Goal: Download file/media

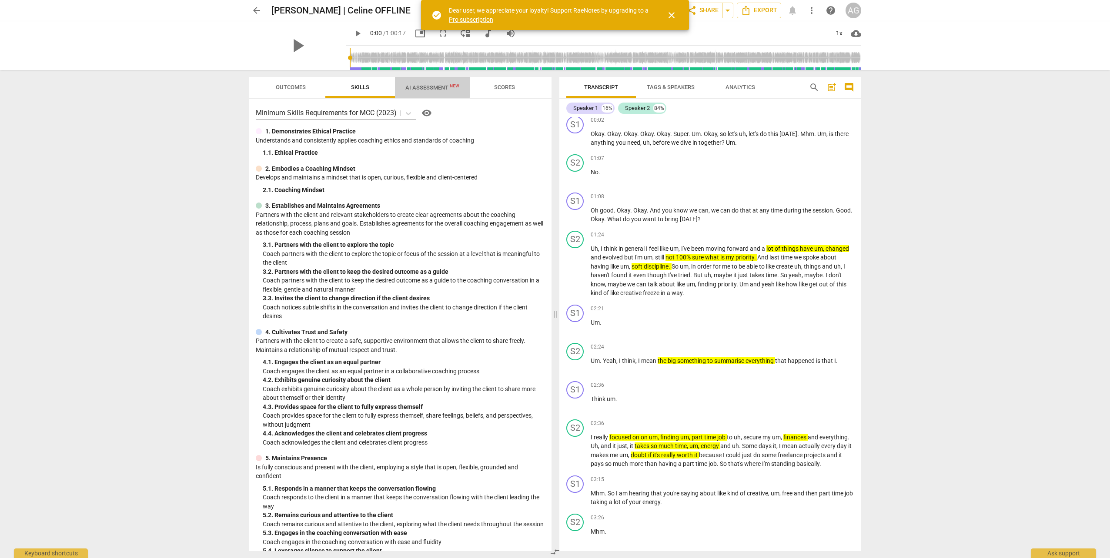
click at [407, 87] on span "AI Assessment New" at bounding box center [432, 87] width 54 height 7
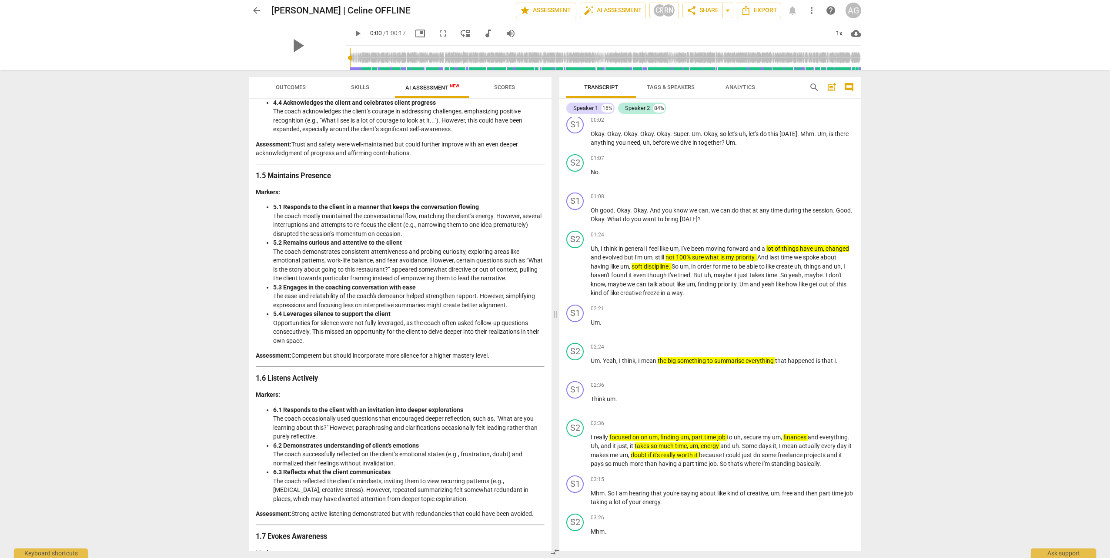
scroll to position [593, 0]
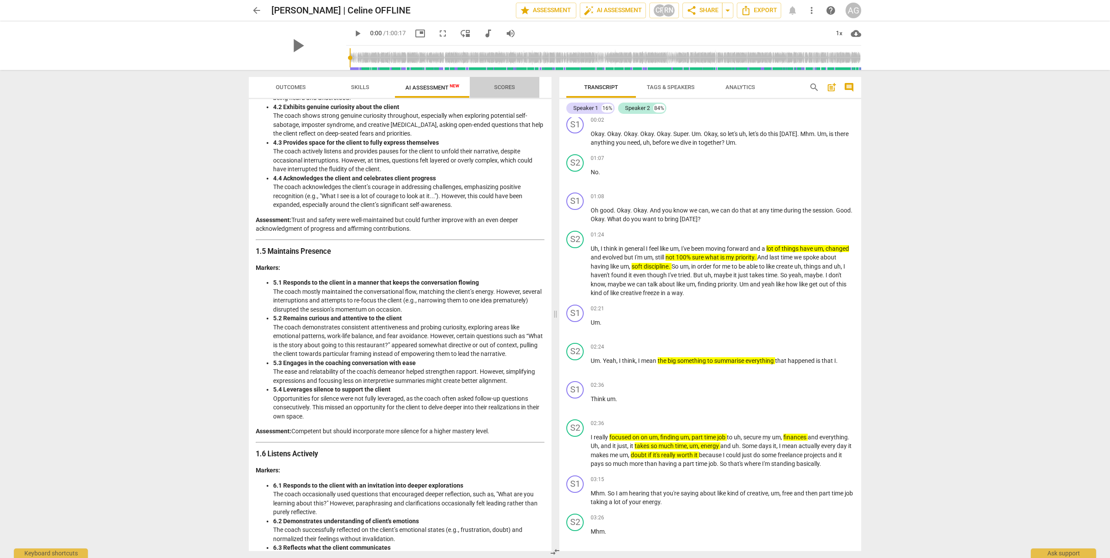
click at [489, 87] on span "Scores" at bounding box center [505, 88] width 42 height 12
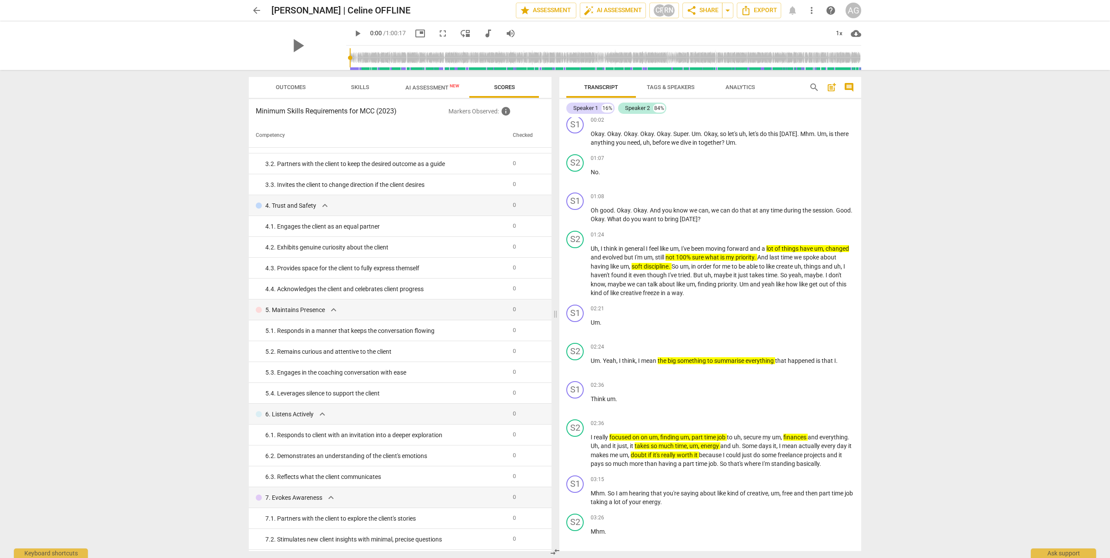
scroll to position [0, 0]
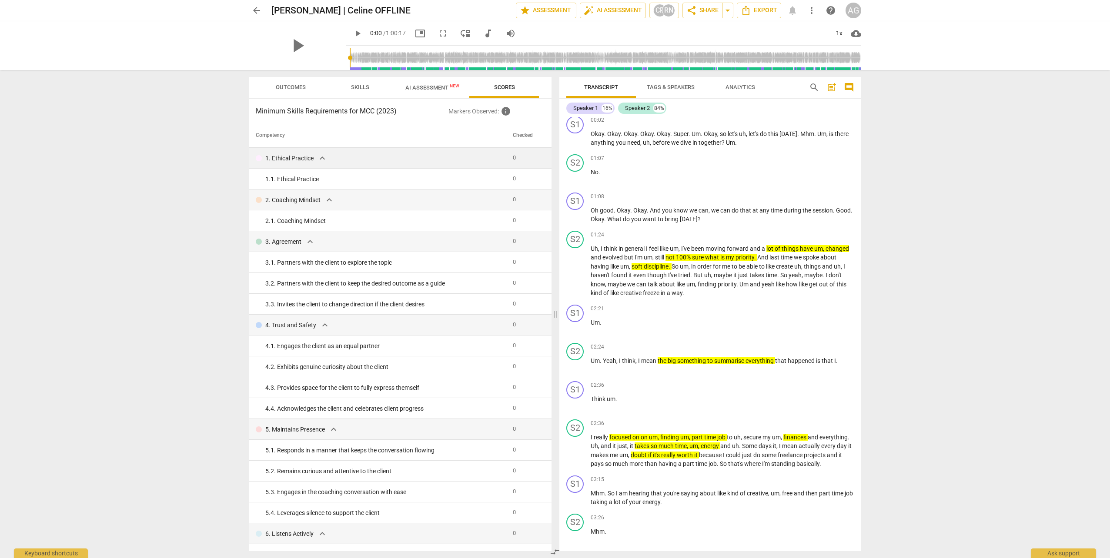
click at [323, 159] on span "expand_more" at bounding box center [322, 158] width 10 height 10
click at [296, 93] on span "Outcomes" at bounding box center [290, 88] width 51 height 12
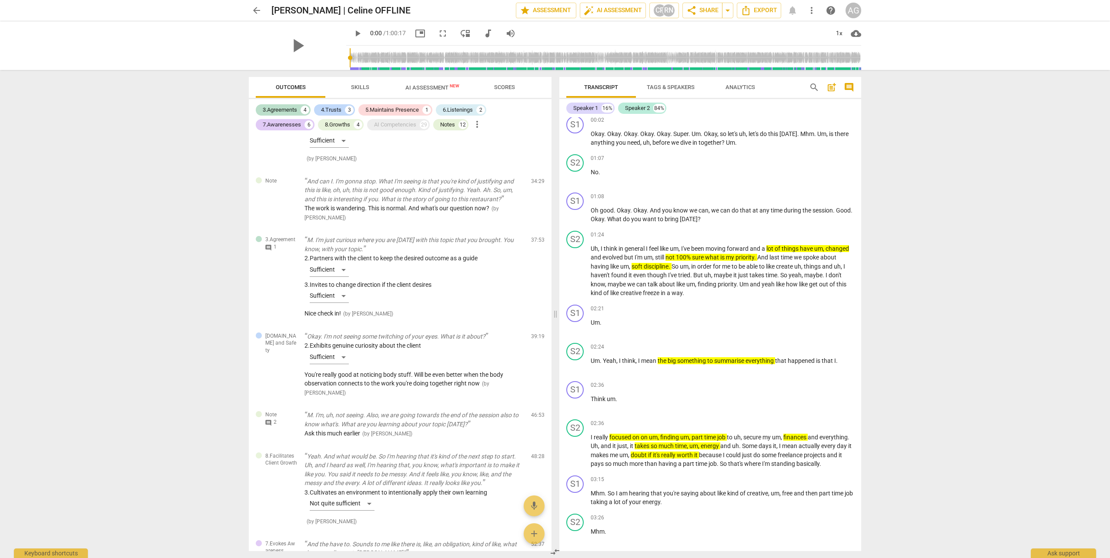
scroll to position [1840, 0]
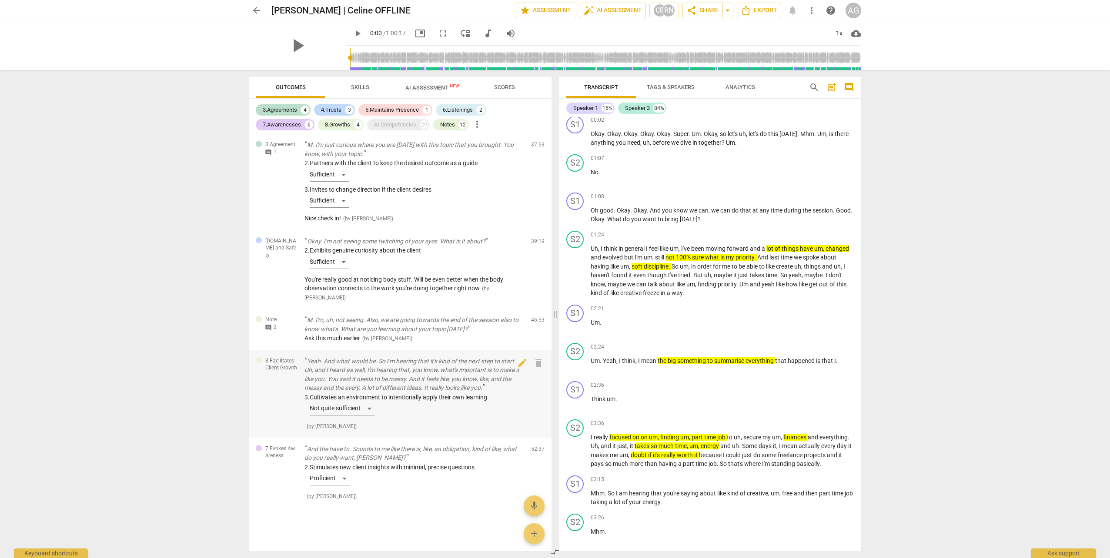
click at [371, 245] on div "3. Cultivates an environment to intentionally apply their own learning Not quit…" at bounding box center [414, 406] width 220 height 27
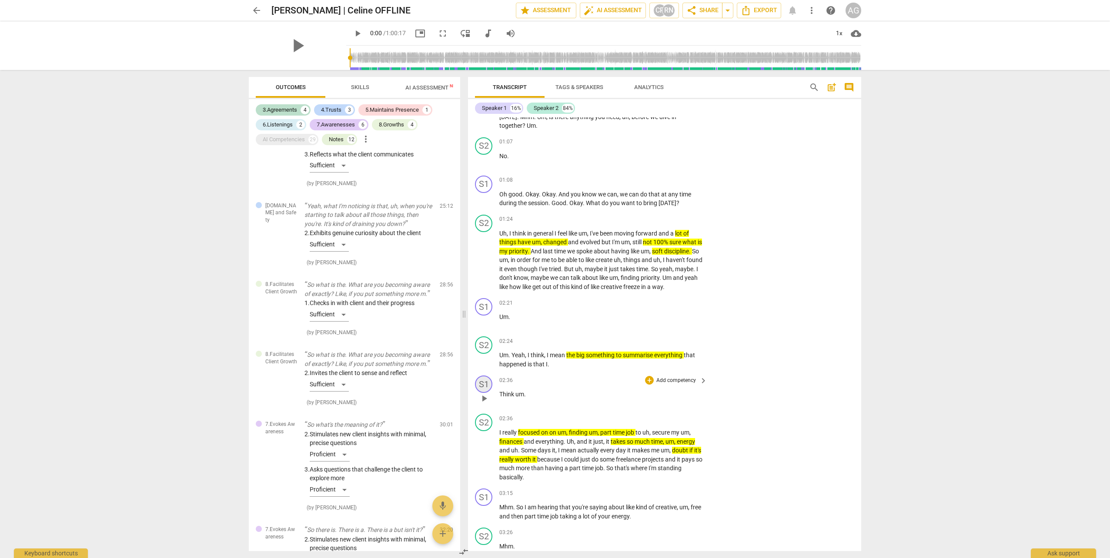
scroll to position [7303, 0]
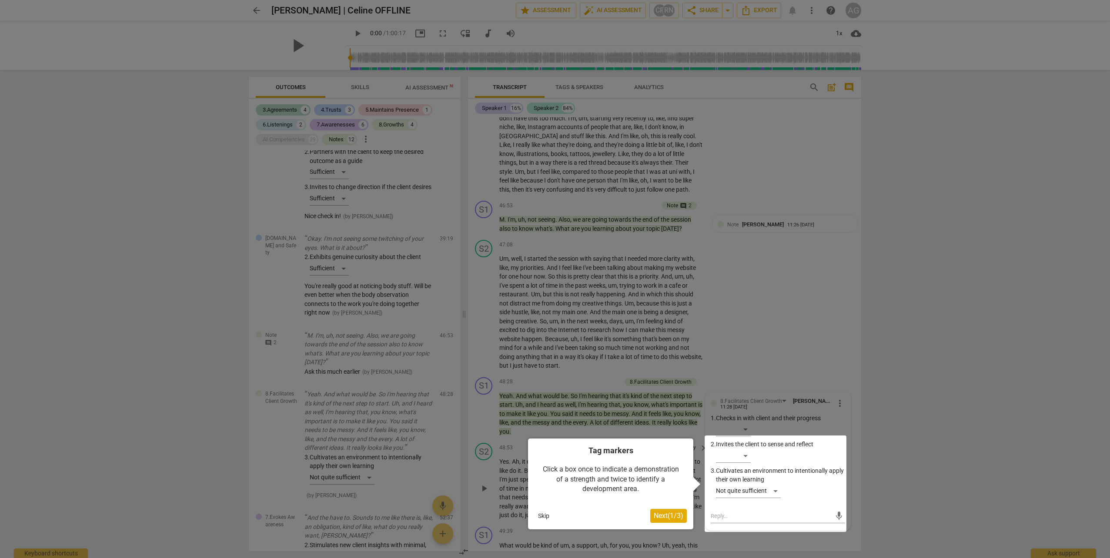
click at [543, 245] on button "Skip" at bounding box center [543, 516] width 18 height 13
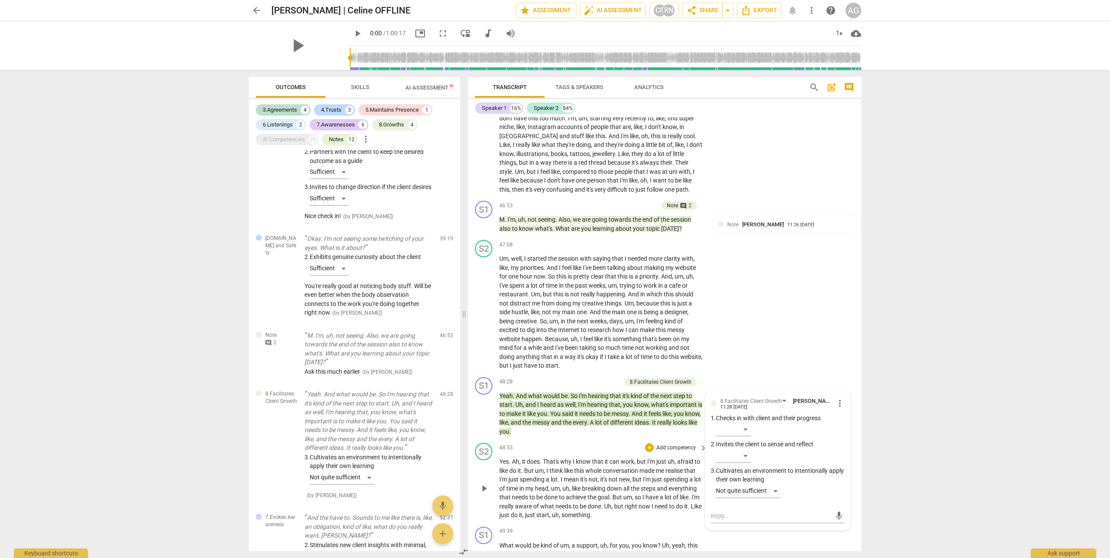
click at [544, 245] on span "head" at bounding box center [541, 488] width 13 height 7
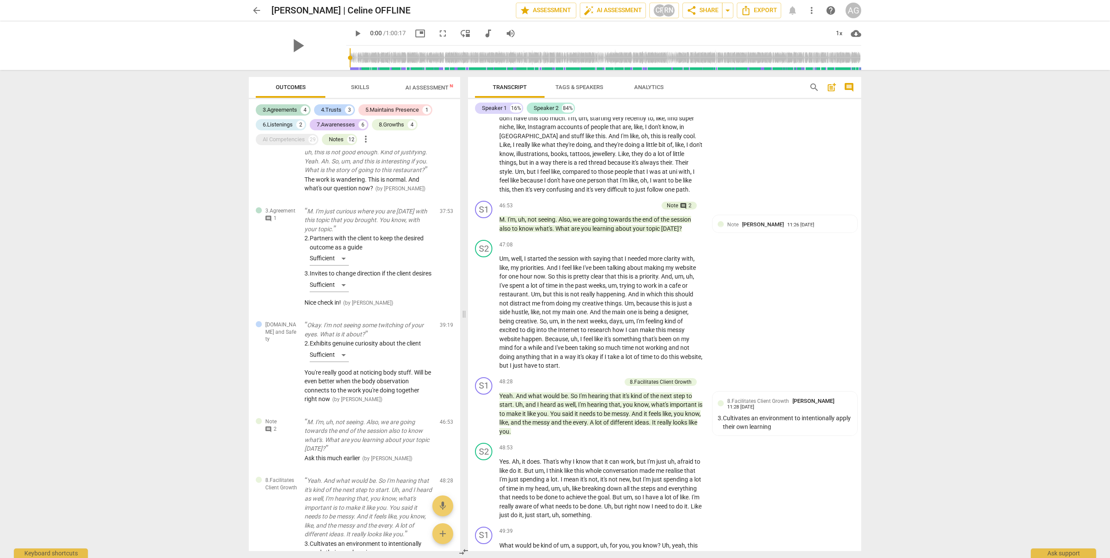
scroll to position [1915, 0]
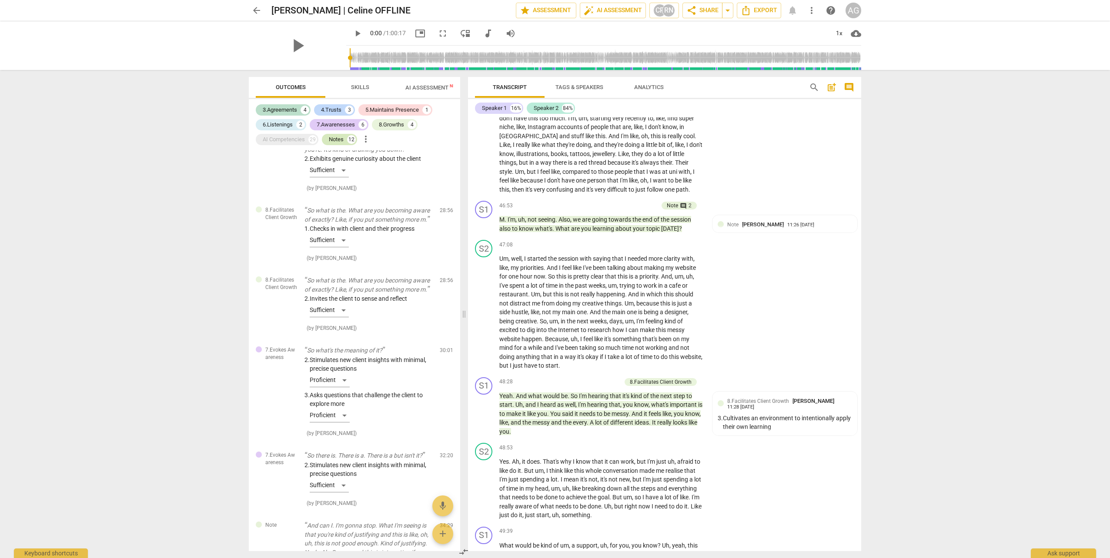
click at [336, 137] on div "Notes" at bounding box center [336, 139] width 15 height 9
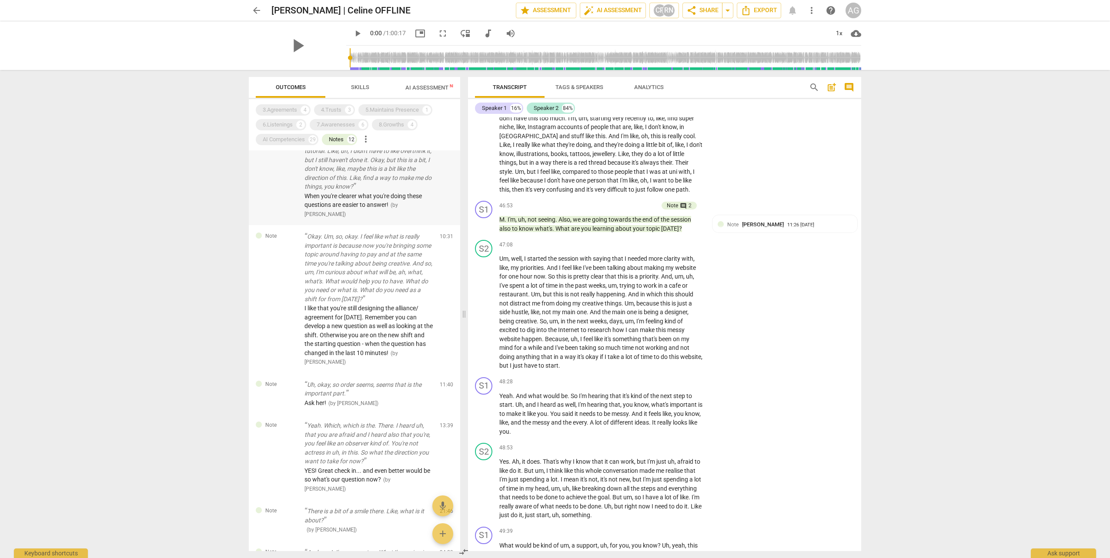
scroll to position [0, 0]
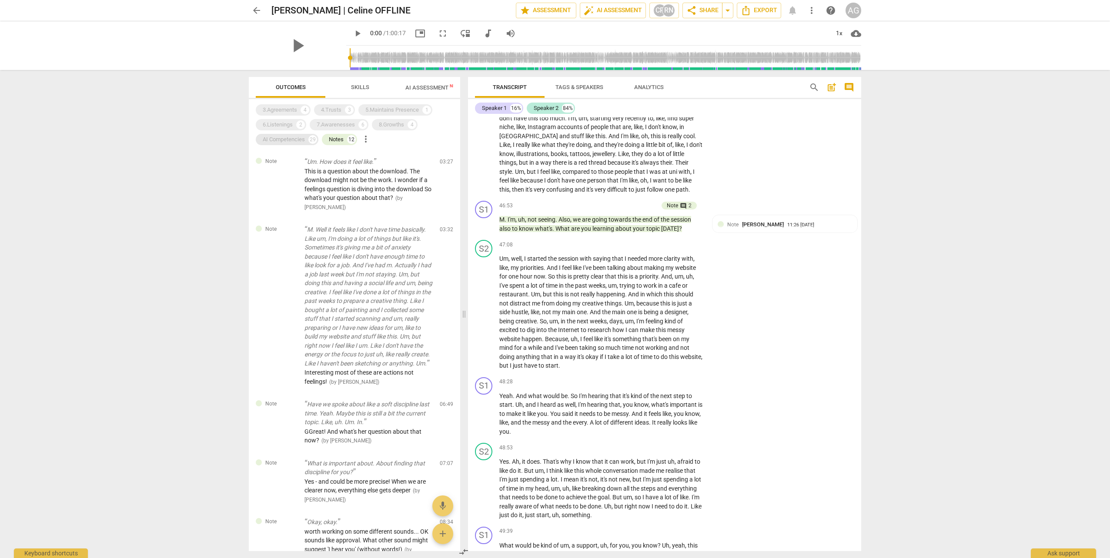
click at [299, 140] on div "AI Competencies" at bounding box center [284, 139] width 42 height 9
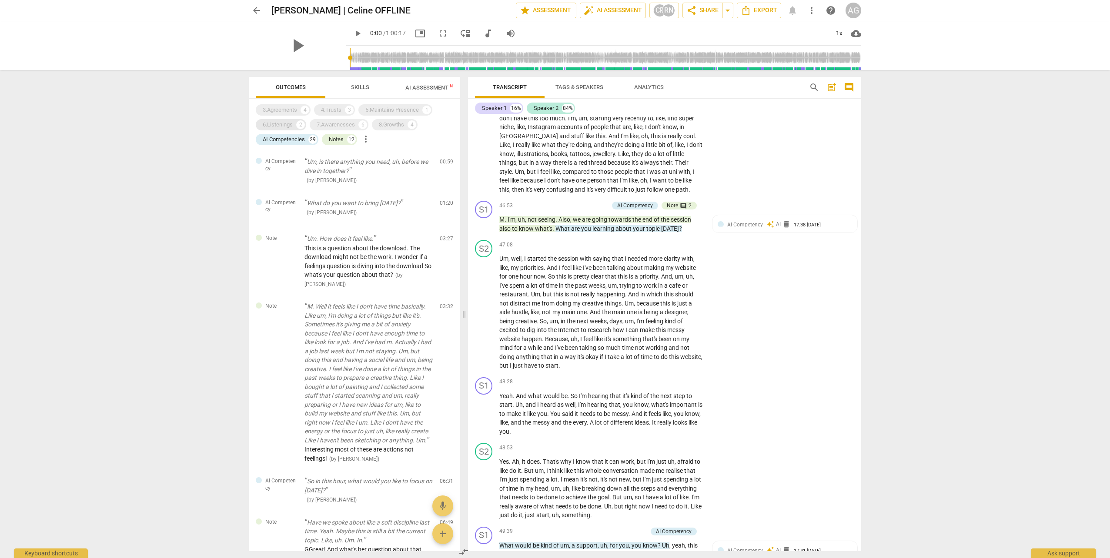
click at [290, 124] on div "6.Listenings" at bounding box center [278, 124] width 30 height 9
click at [346, 124] on div "7.Awarenesses" at bounding box center [336, 124] width 38 height 9
click at [400, 124] on div "8.Growths" at bounding box center [391, 124] width 25 height 9
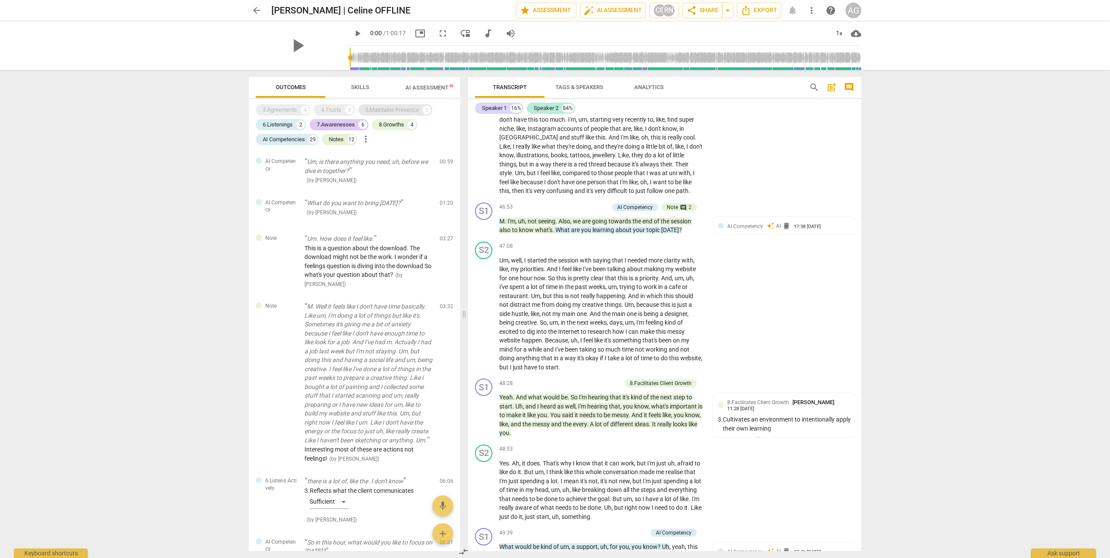
scroll to position [7305, 0]
click at [395, 113] on div "5.Maintains Presence" at bounding box center [391, 110] width 53 height 9
click at [333, 112] on div "4.Trusts" at bounding box center [331, 110] width 20 height 9
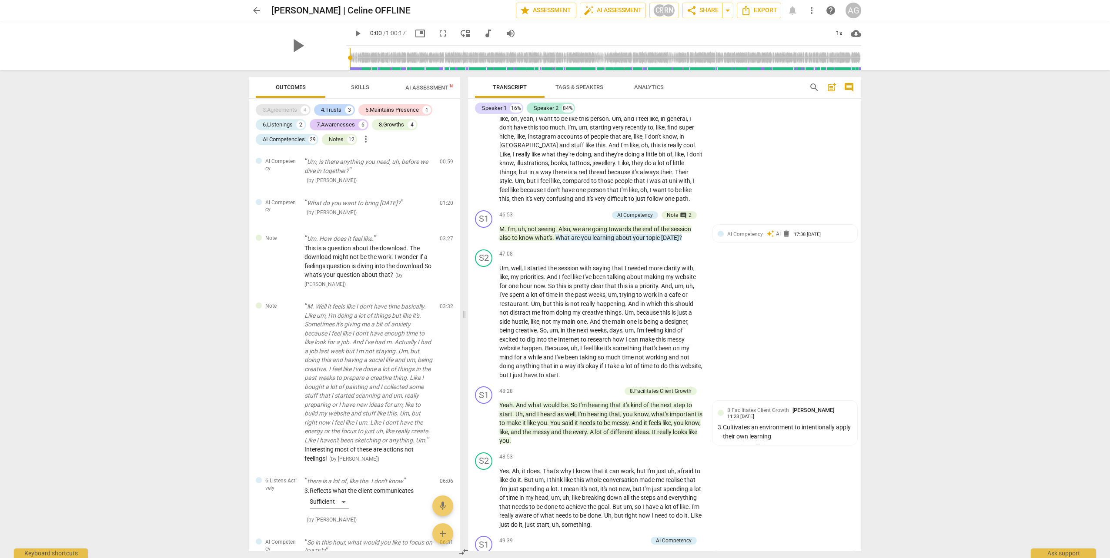
click at [293, 112] on div "3.Agreements" at bounding box center [280, 110] width 34 height 9
click at [553, 87] on span "Tags & Speakers" at bounding box center [579, 87] width 48 height 7
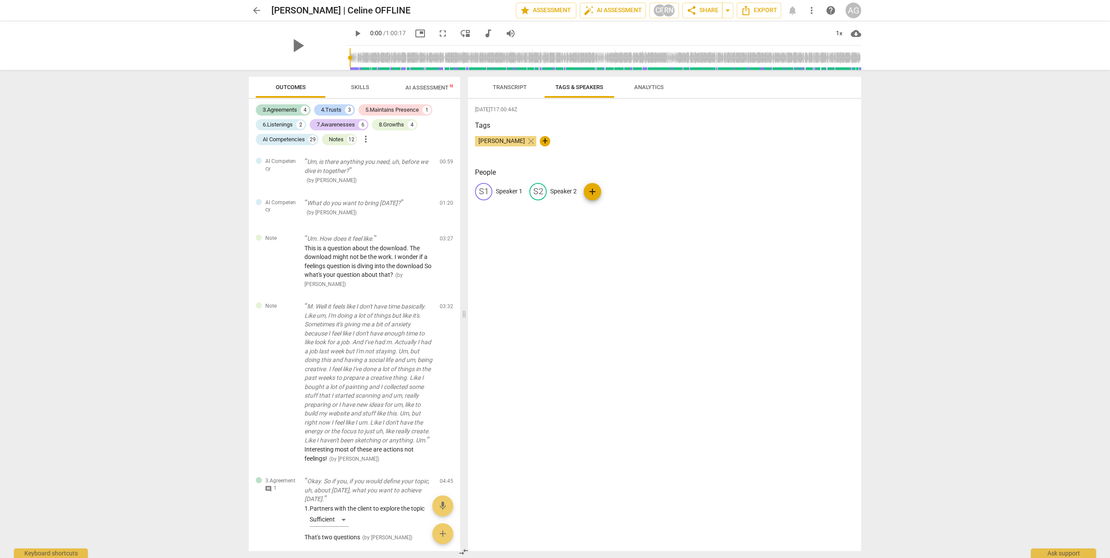
click at [553, 85] on span "Analytics" at bounding box center [649, 87] width 30 height 7
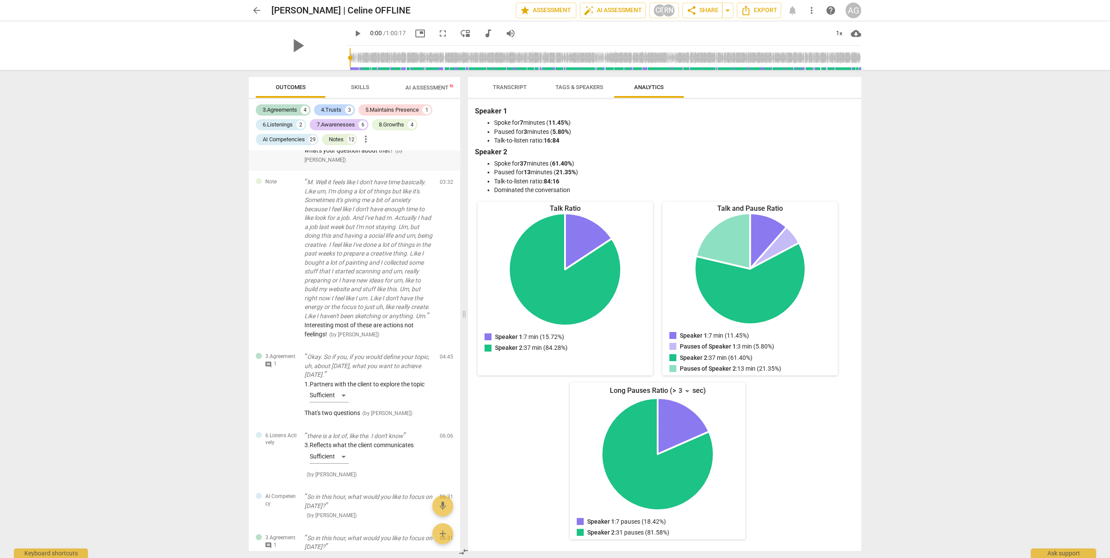
scroll to position [174, 0]
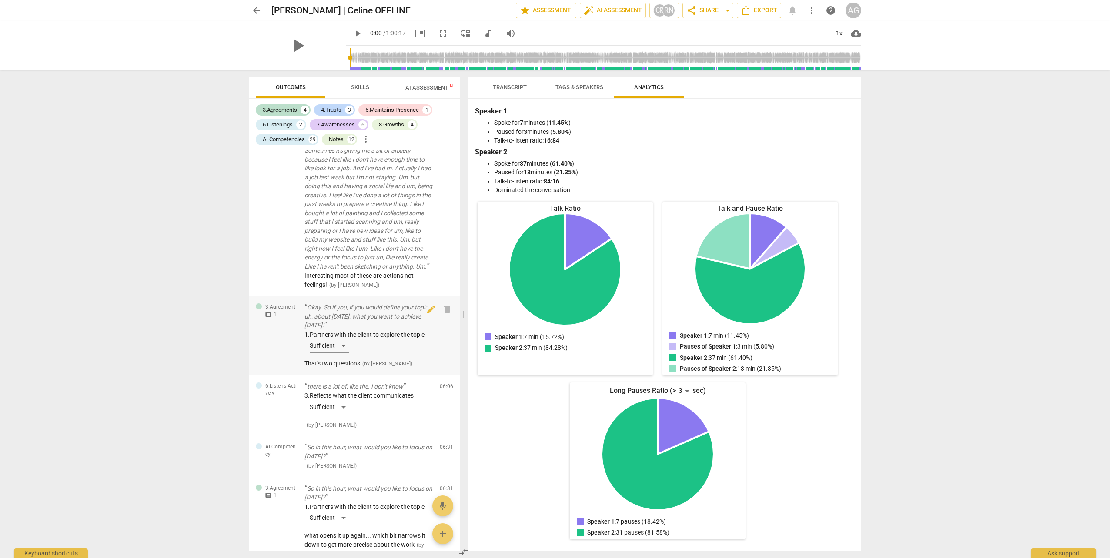
click at [343, 245] on div "1. Partners with the client to explore the topic Sufficient" at bounding box center [368, 343] width 128 height 27
click at [327, 245] on div "1. Partners with the client to explore the topic Sufficient" at bounding box center [368, 343] width 128 height 27
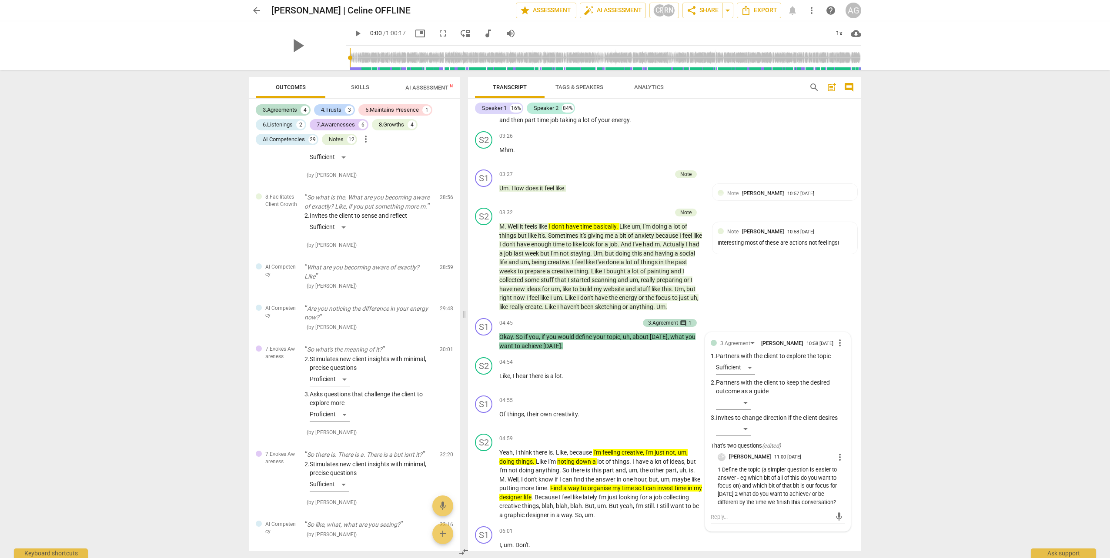
scroll to position [2479, 0]
click at [343, 245] on p "So what's the meaning of it?" at bounding box center [368, 346] width 128 height 9
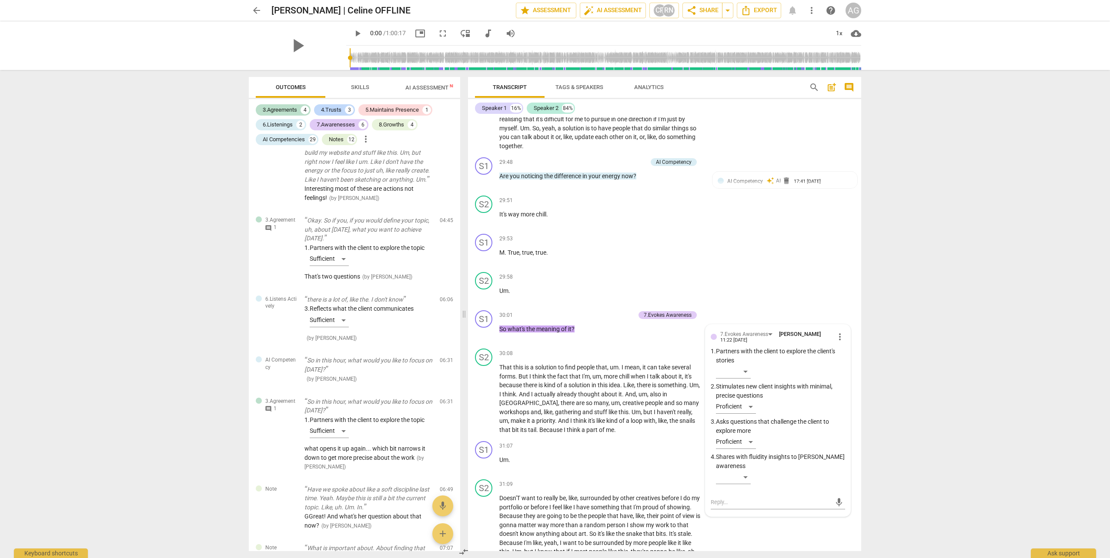
scroll to position [0, 0]
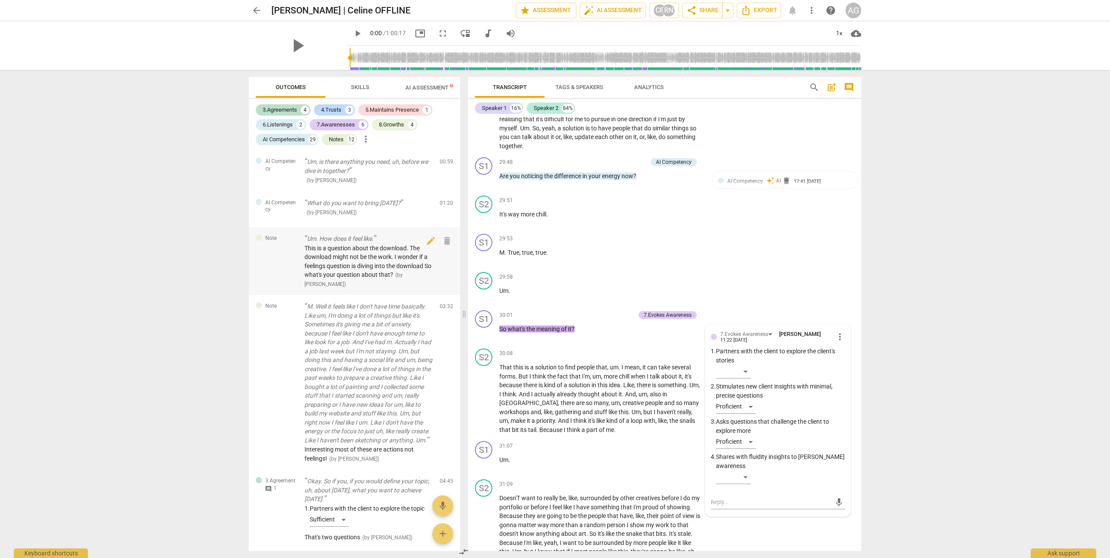
click at [327, 245] on span "This is a question about the download. The download might not be the work. I wo…" at bounding box center [367, 262] width 127 height 34
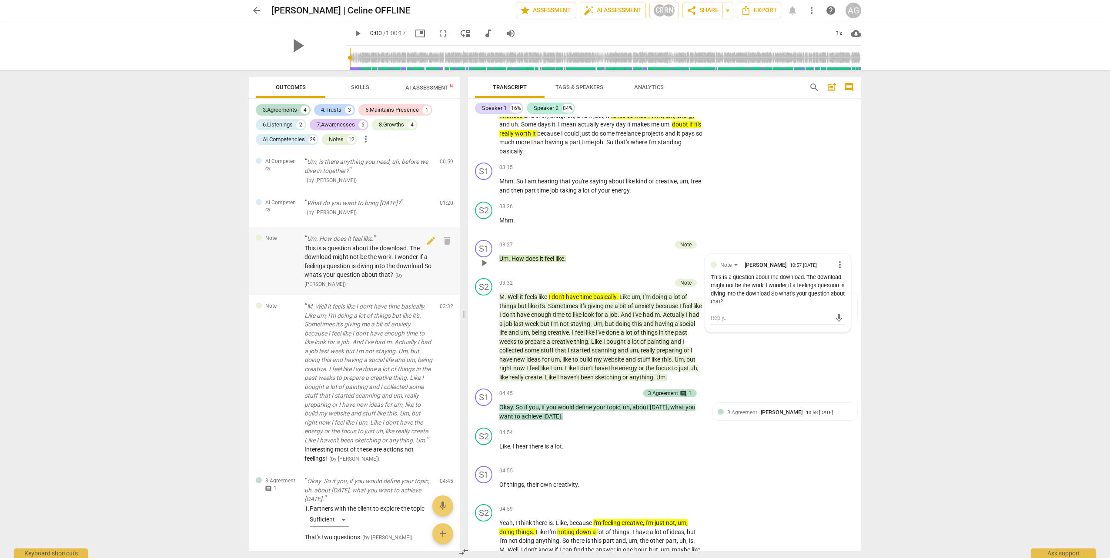
scroll to position [465, 0]
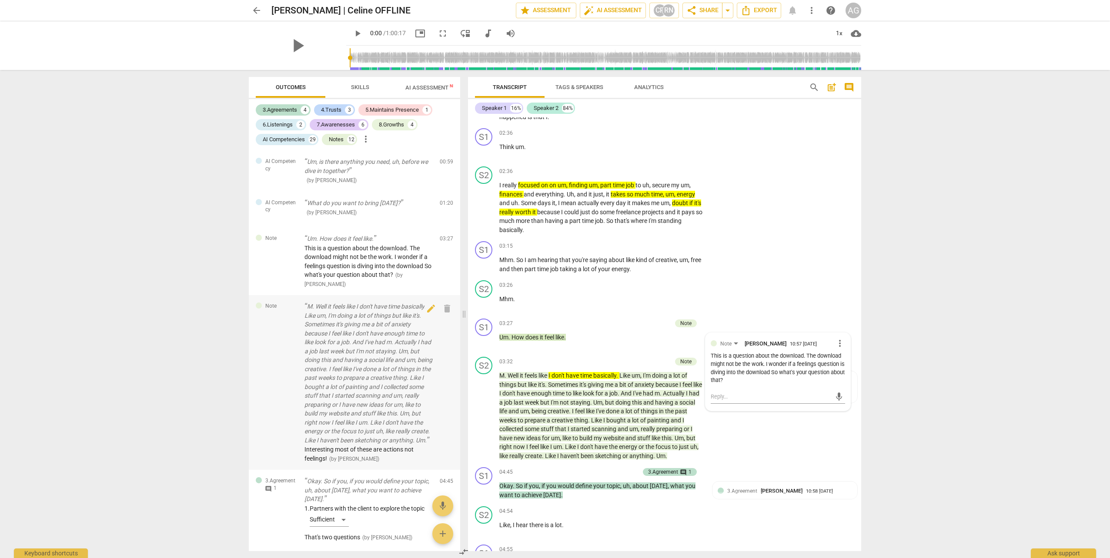
click at [317, 245] on p "M. Well it feels like I don't have time basically. Like um, I'm doing a lot of …" at bounding box center [368, 373] width 128 height 143
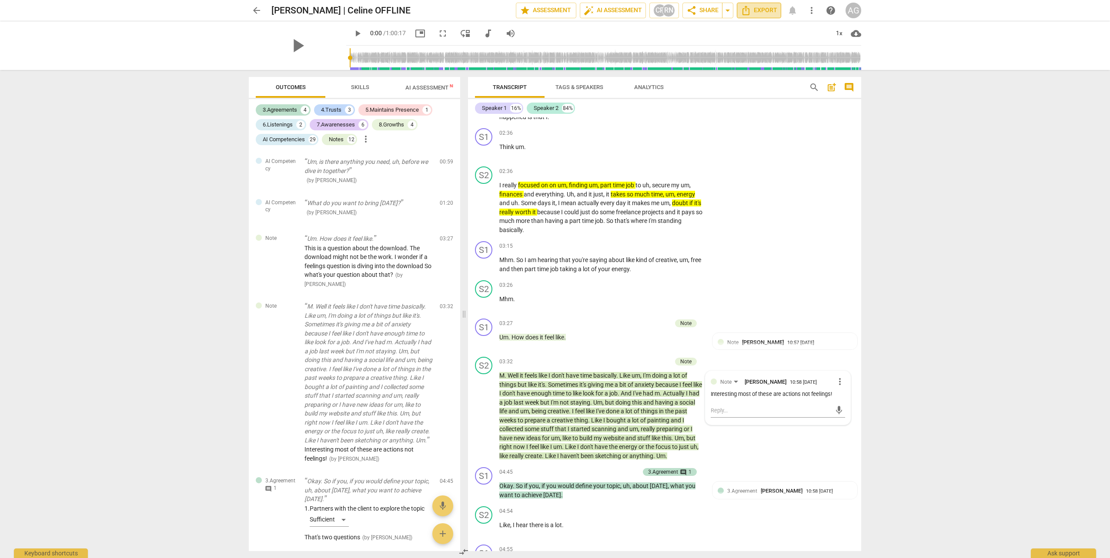
click at [553, 10] on span "Export" at bounding box center [759, 10] width 37 height 10
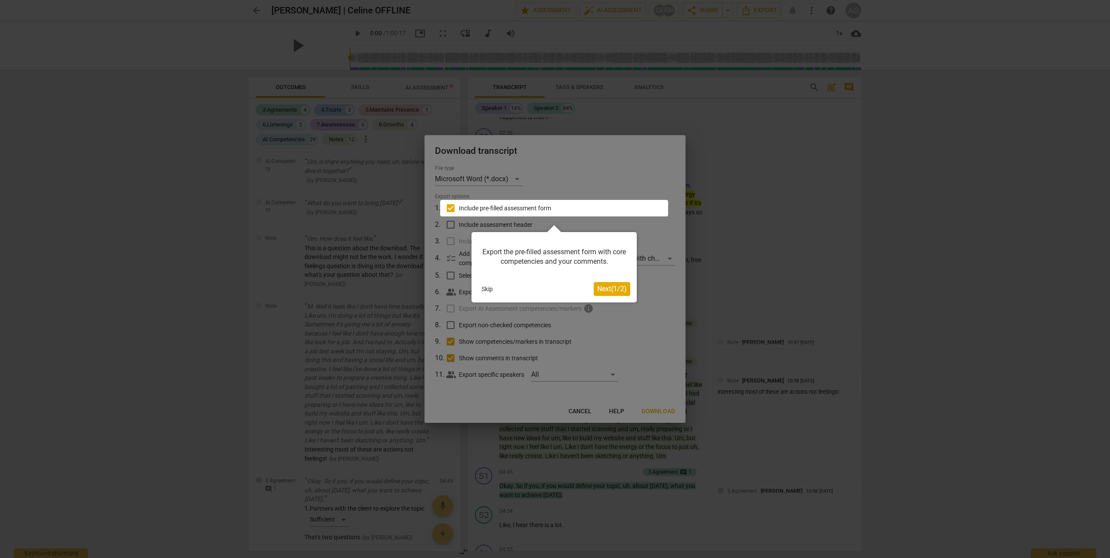
click at [553, 245] on span "Next ( 1 / 2 )" at bounding box center [612, 289] width 30 height 8
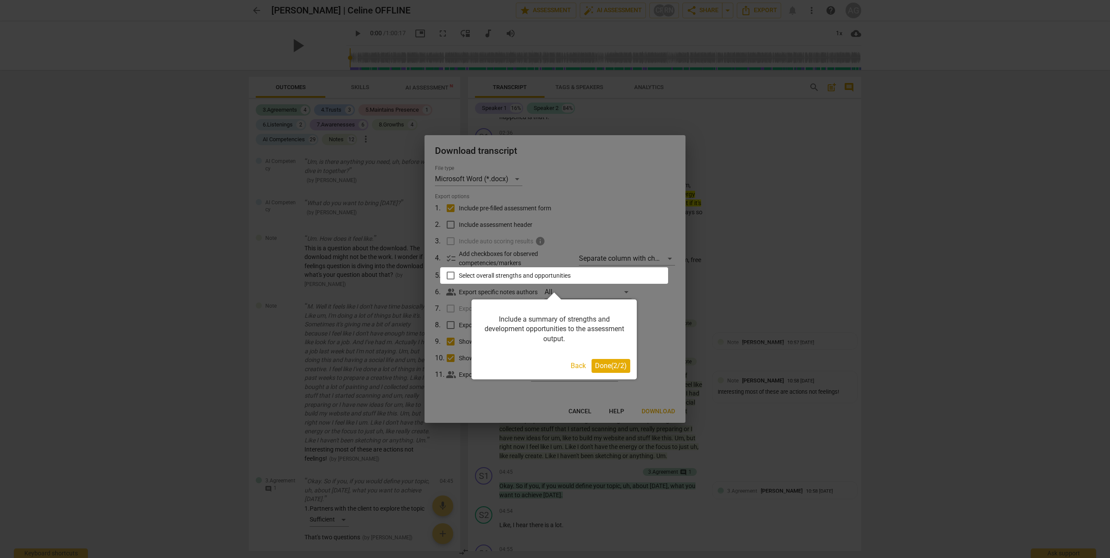
click at [449, 245] on div at bounding box center [554, 275] width 228 height 17
click at [456, 245] on div at bounding box center [554, 275] width 228 height 17
click at [553, 245] on span "Done ( 2 / 2 )" at bounding box center [611, 366] width 32 height 8
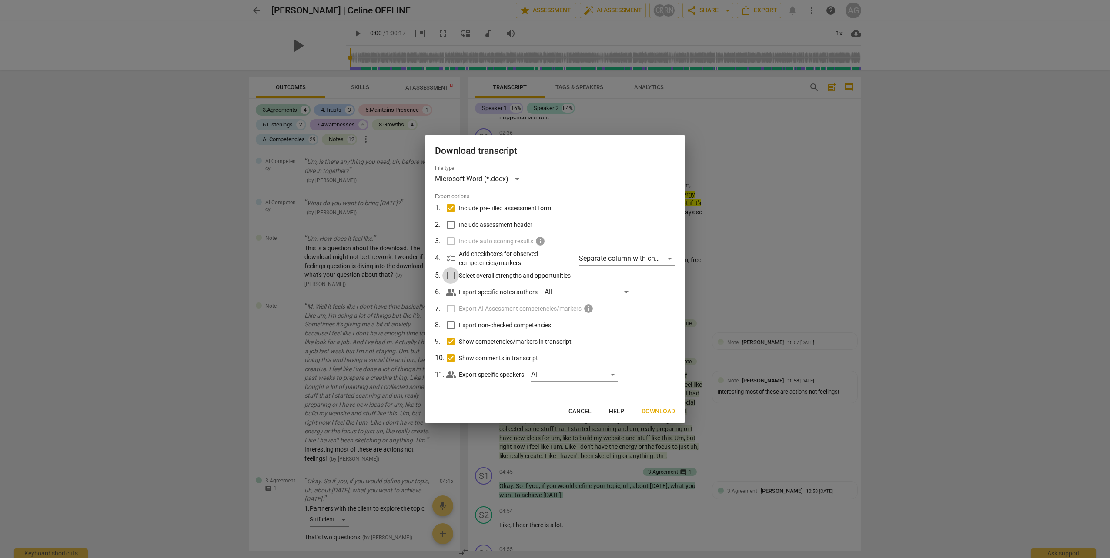
click at [450, 245] on input "Select overall strengths and opportunities" at bounding box center [450, 275] width 17 height 17
checkbox input "true"
click at [451, 226] on input "Include assessment header" at bounding box center [450, 225] width 17 height 17
checkbox input "true"
click at [452, 245] on input "Export non-checked competencies" at bounding box center [450, 325] width 17 height 17
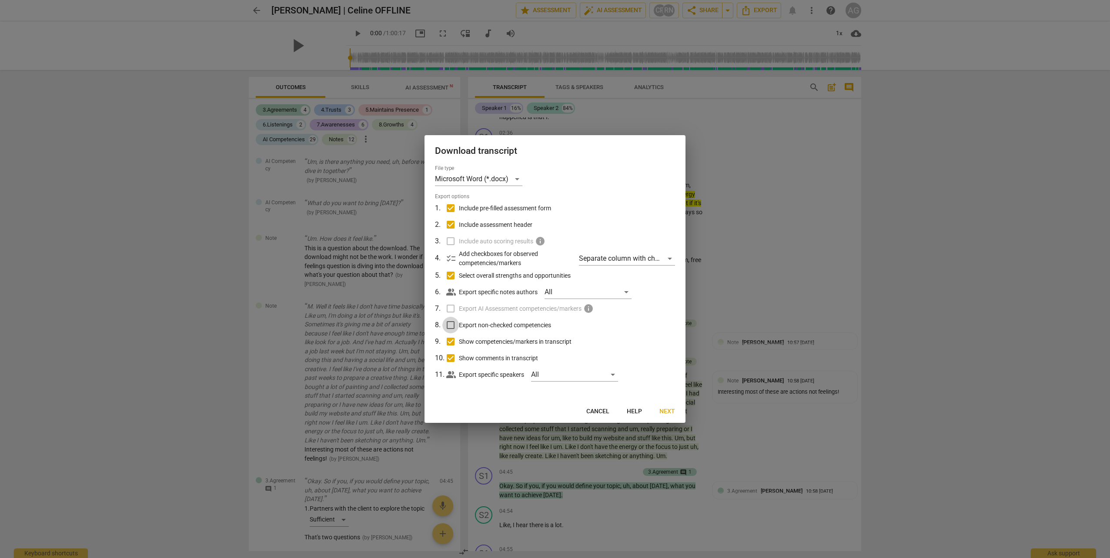
checkbox input "true"
click at [553, 245] on div "Separate column with check marks" at bounding box center [627, 259] width 96 height 14
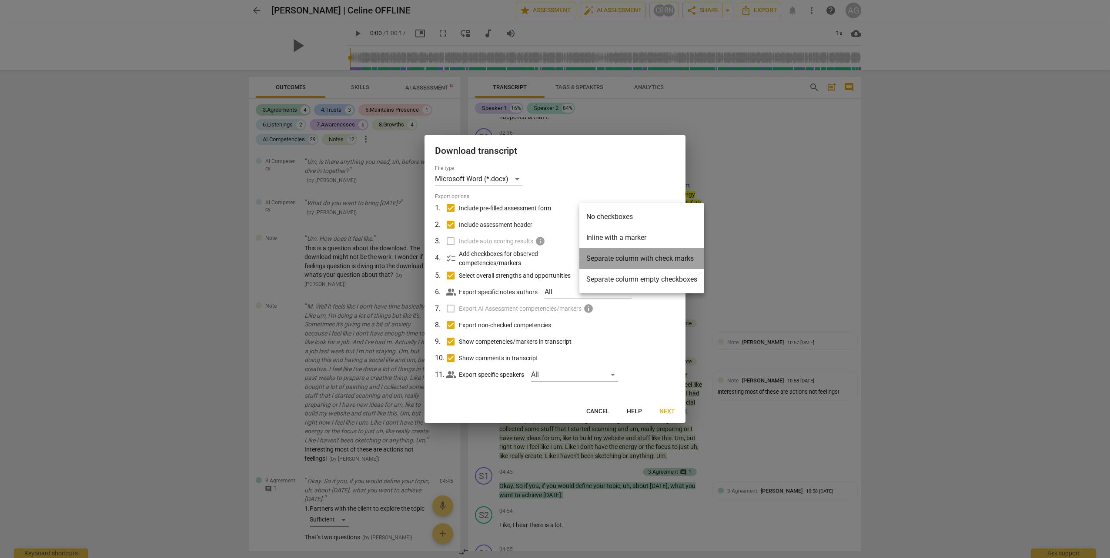
click at [553, 245] on li "Separate column with check marks" at bounding box center [641, 258] width 125 height 21
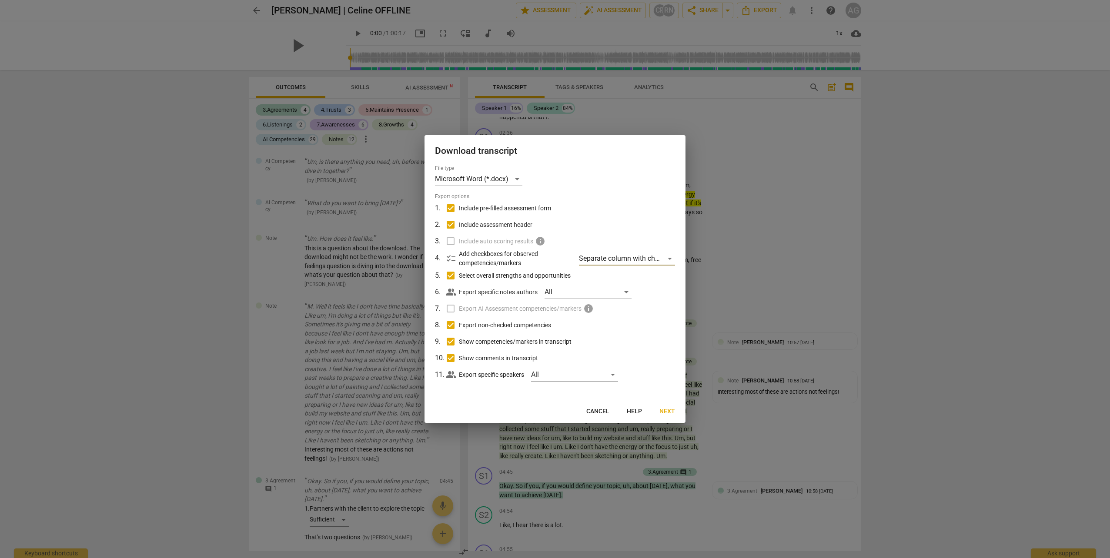
click at [553, 245] on span "Next" at bounding box center [667, 411] width 16 height 9
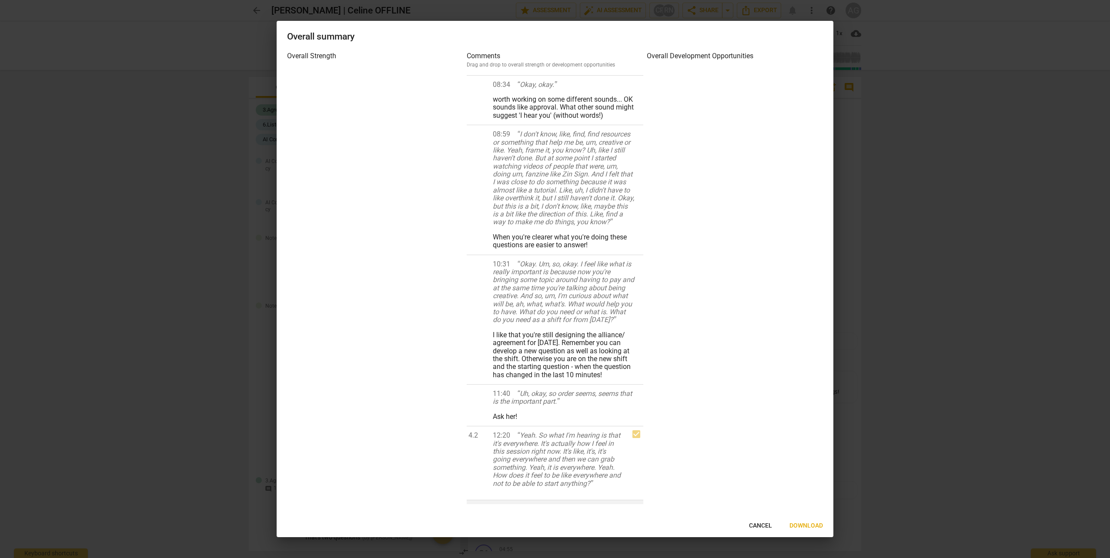
scroll to position [609, 0]
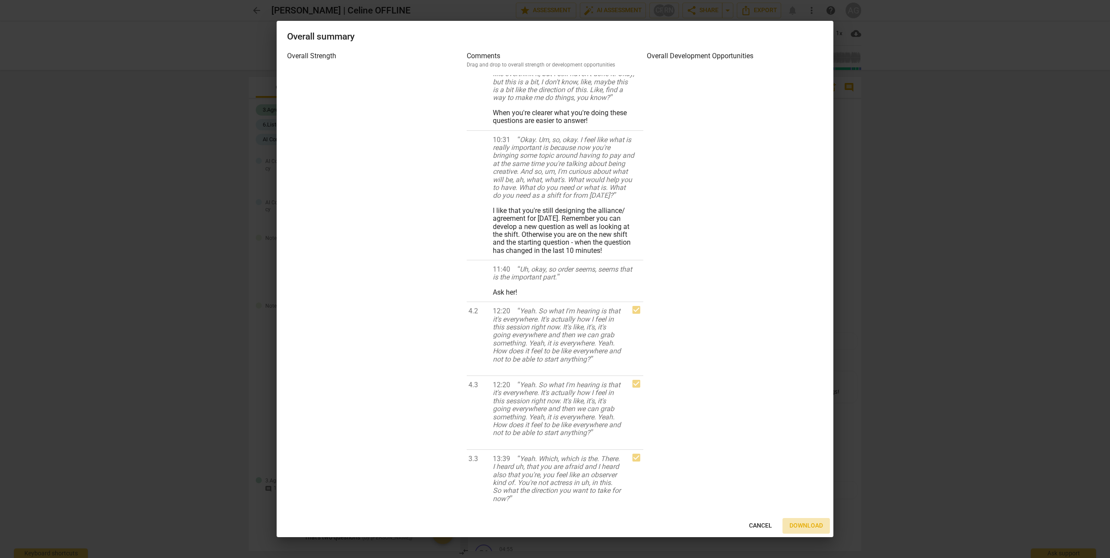
click at [553, 245] on span "Download" at bounding box center [805, 526] width 33 height 9
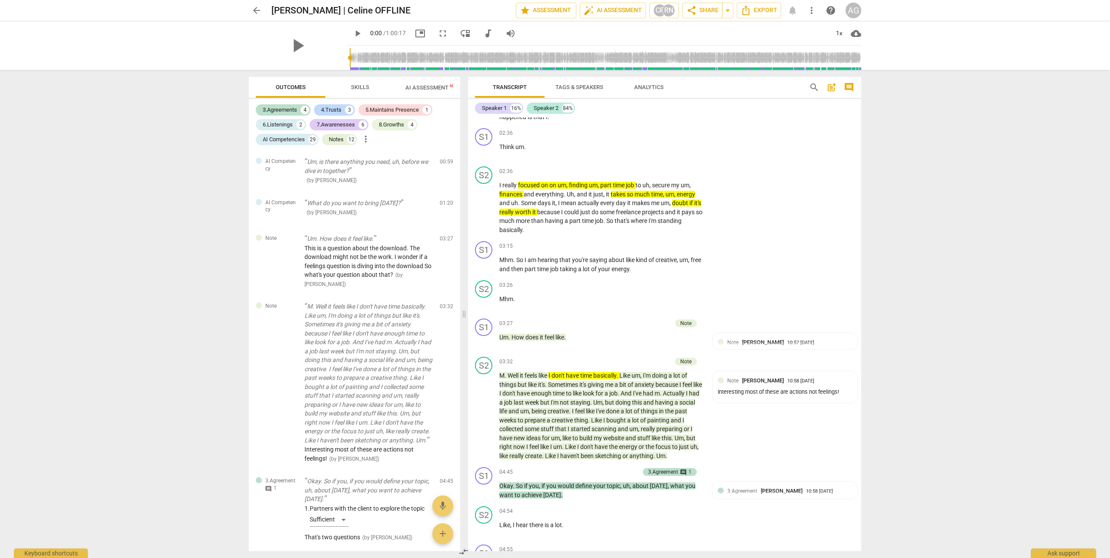
click at [553, 85] on span "Analytics" at bounding box center [649, 87] width 30 height 7
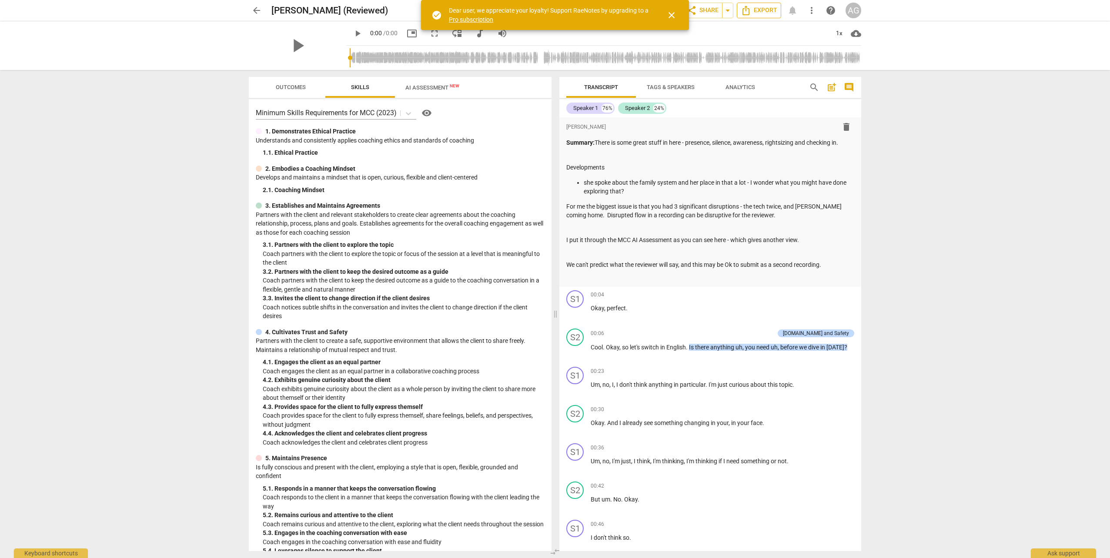
click at [764, 10] on span "Export" at bounding box center [759, 10] width 37 height 10
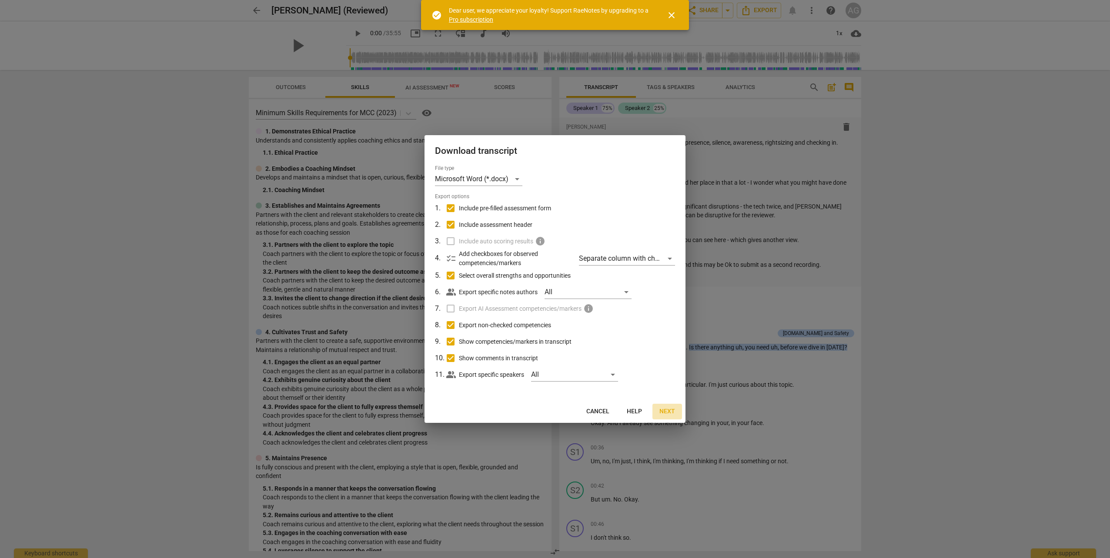
click at [665, 411] on span "Next" at bounding box center [667, 411] width 16 height 9
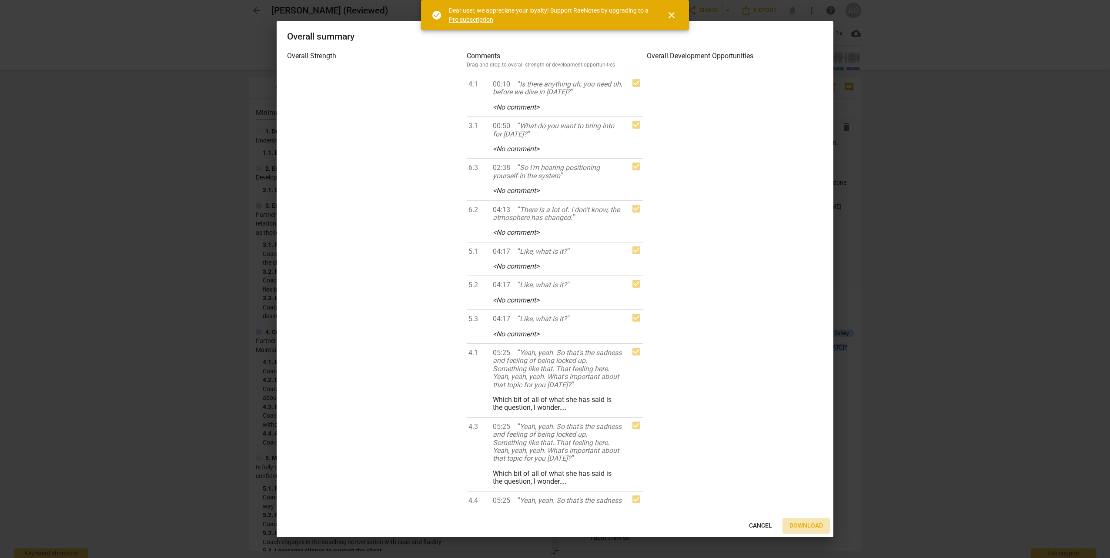
click at [798, 526] on span "Download" at bounding box center [805, 526] width 33 height 9
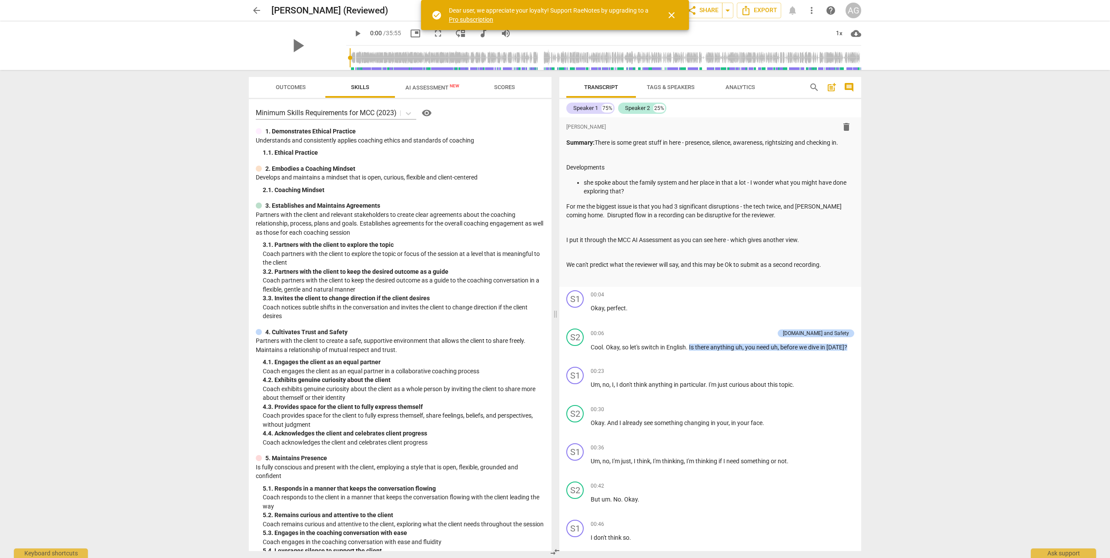
click at [497, 86] on span "Scores" at bounding box center [504, 87] width 21 height 7
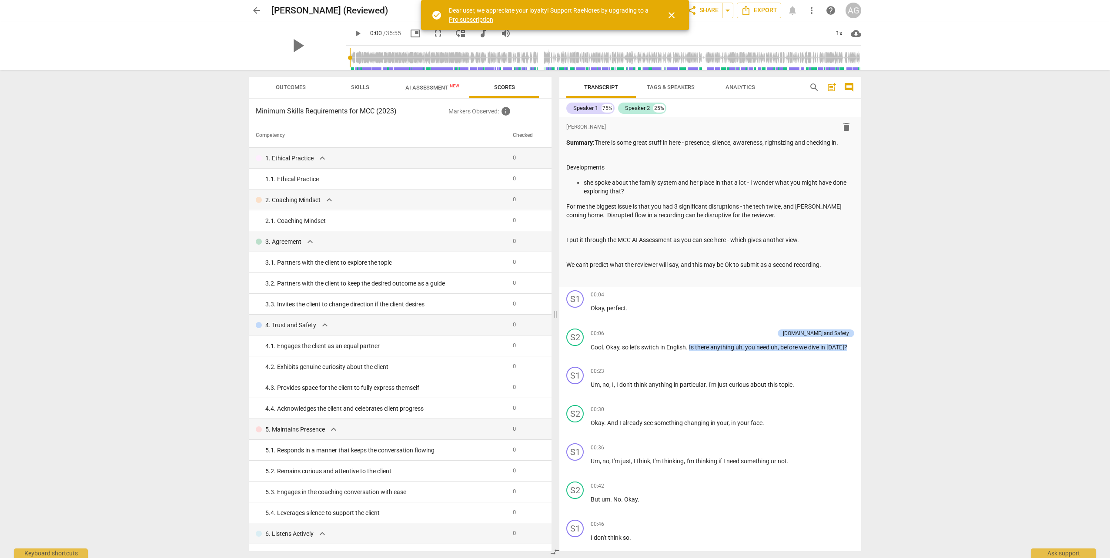
click at [297, 90] on span "Outcomes" at bounding box center [291, 87] width 30 height 7
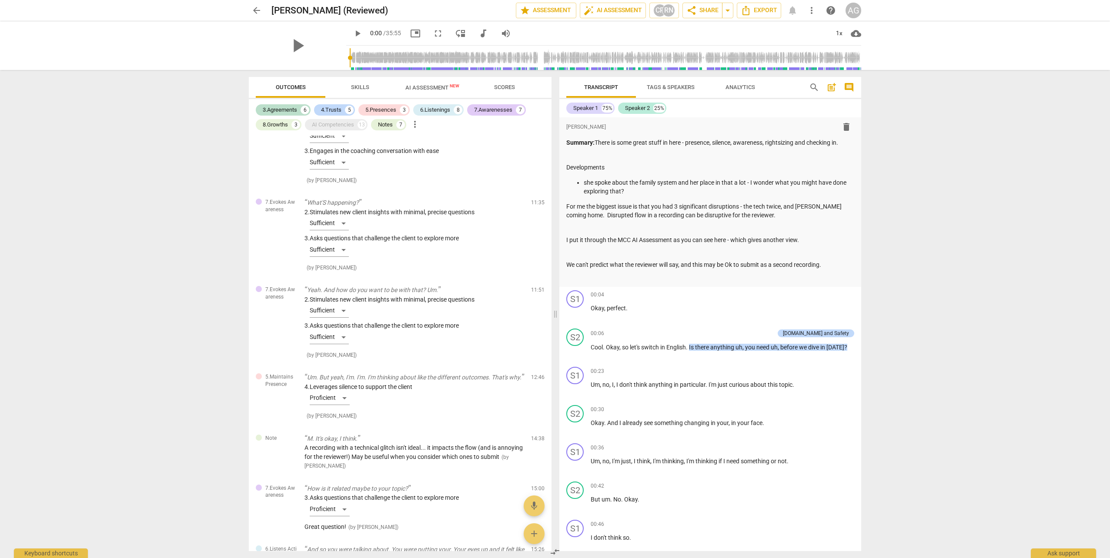
scroll to position [826, 0]
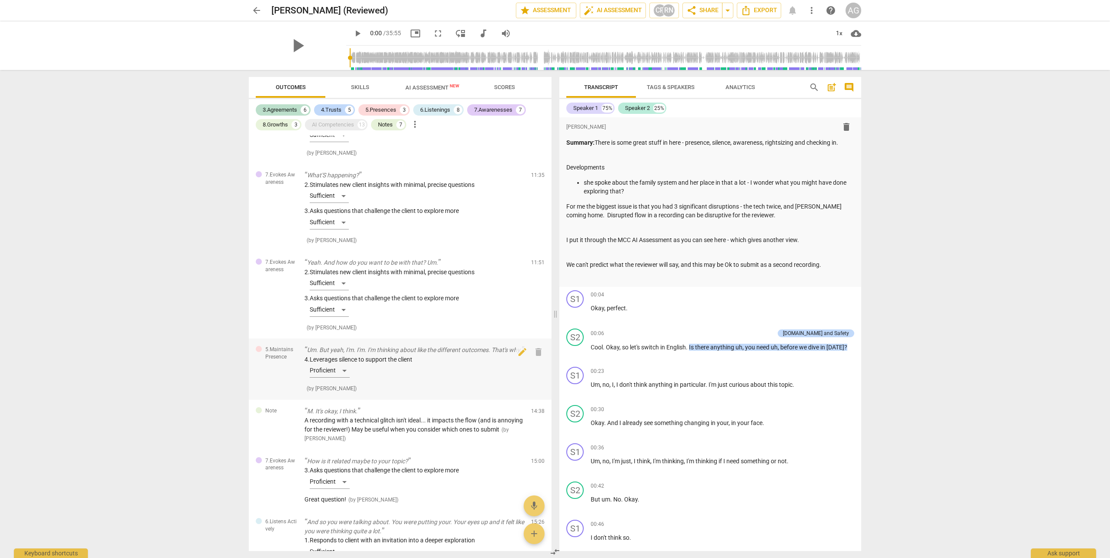
click at [324, 357] on div "4. Leverages silence to support the client Proficient" at bounding box center [414, 368] width 220 height 27
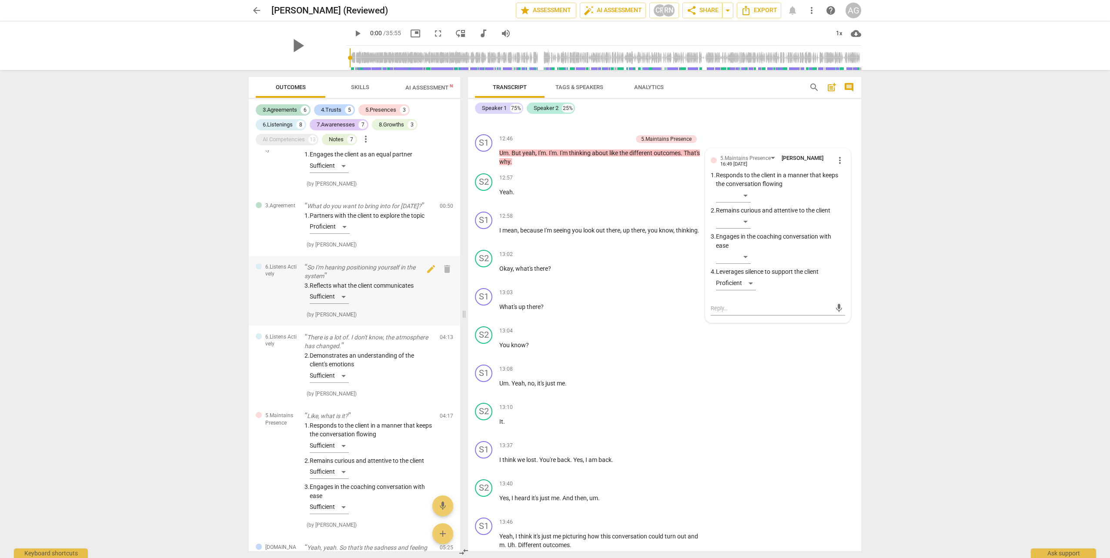
scroll to position [0, 0]
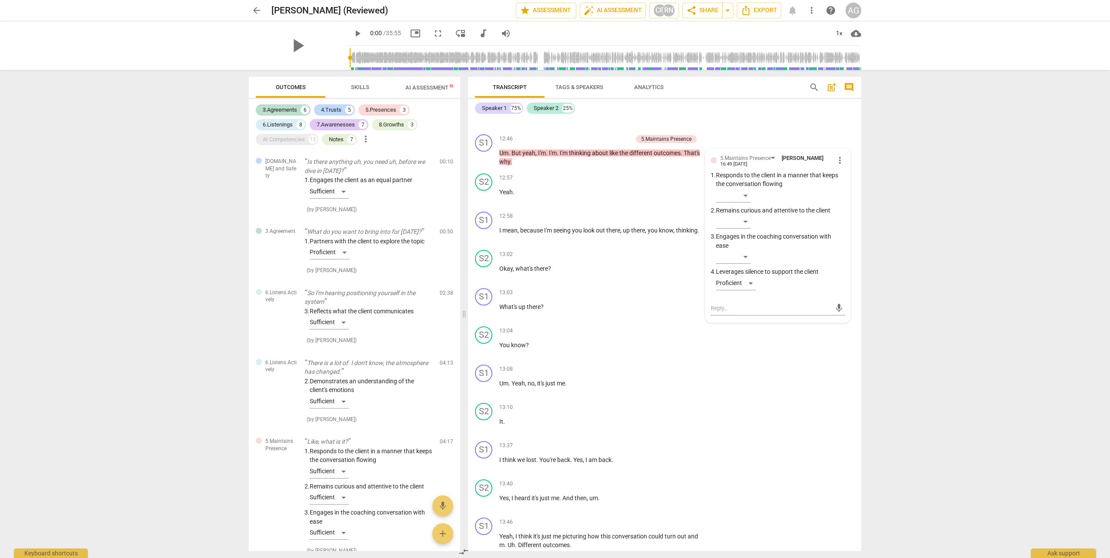
click at [654, 87] on span "Analytics" at bounding box center [649, 87] width 30 height 7
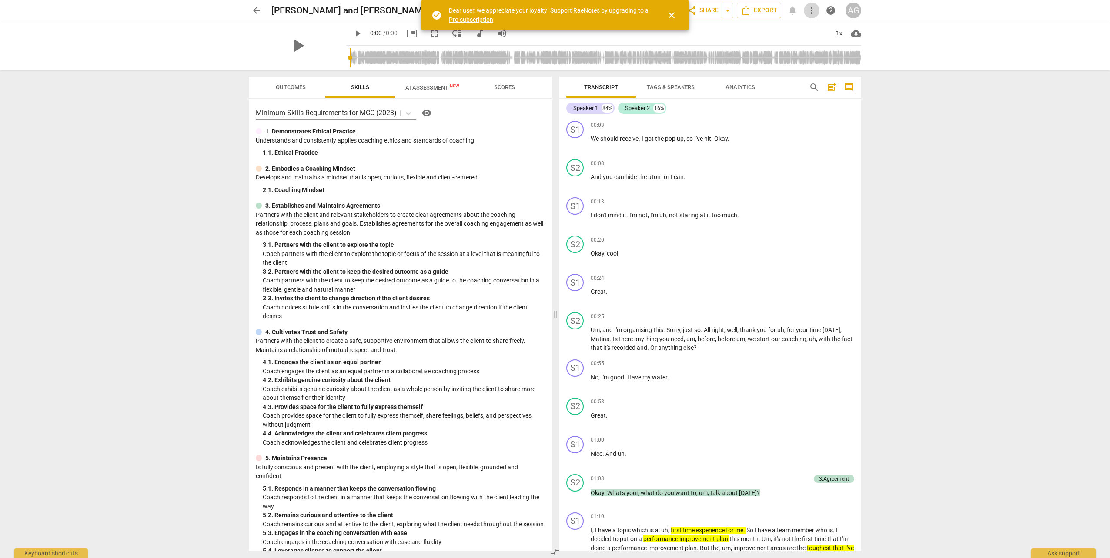
click at [811, 10] on span "more_vert" at bounding box center [811, 10] width 10 height 10
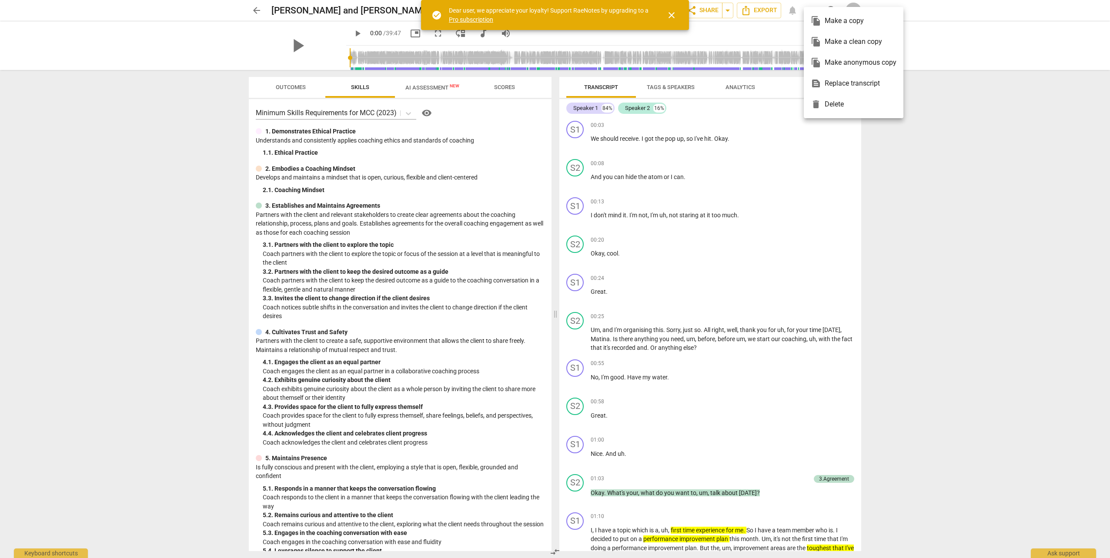
click at [769, 32] on div at bounding box center [555, 279] width 1110 height 558
click at [753, 8] on span "Export" at bounding box center [759, 10] width 37 height 10
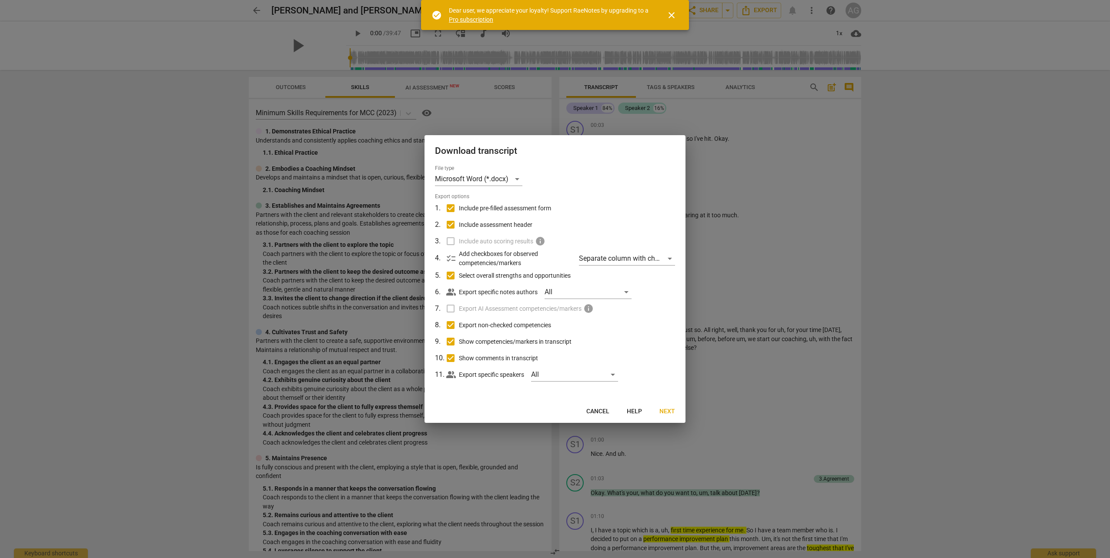
click at [451, 310] on label "Export AI Assessment competencies/markers info" at bounding box center [554, 308] width 228 height 17
click at [665, 413] on span "Next" at bounding box center [667, 411] width 16 height 9
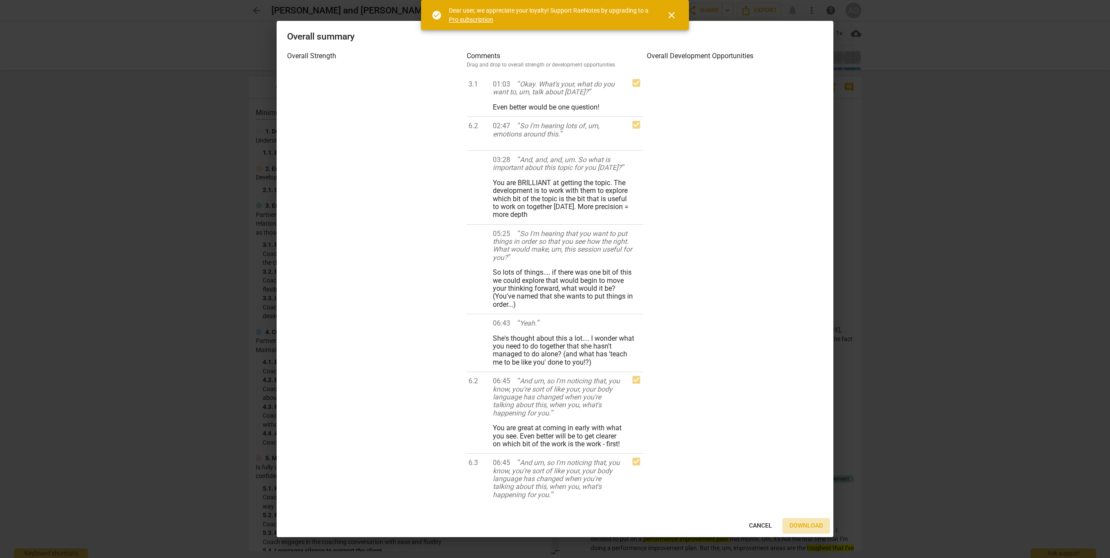
click at [808, 526] on span "Download" at bounding box center [805, 526] width 33 height 9
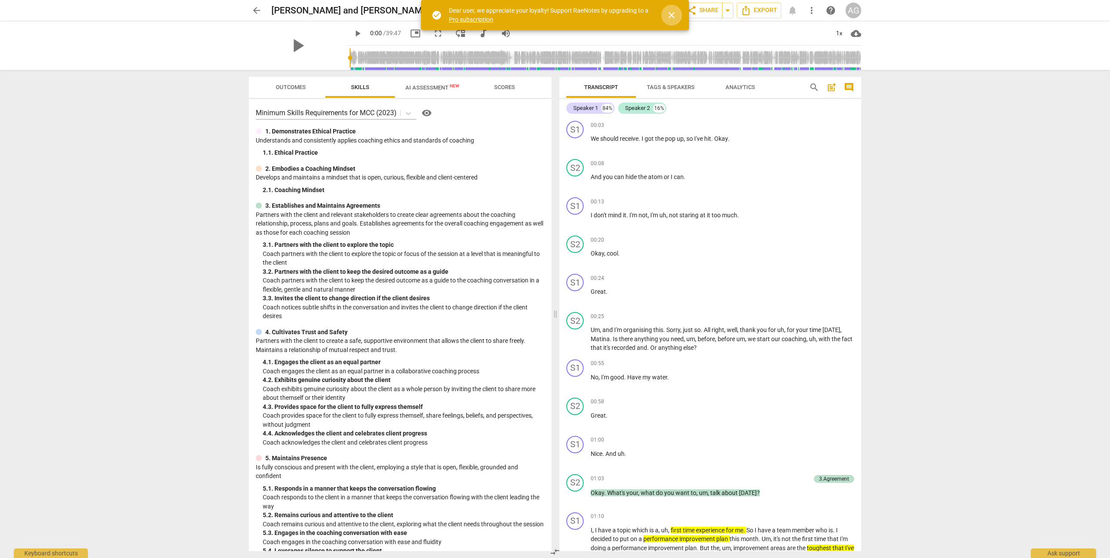
drag, startPoint x: 670, startPoint y: 14, endPoint x: 0, endPoint y: 38, distance: 670.1
click at [670, 14] on span "close" at bounding box center [671, 15] width 10 height 10
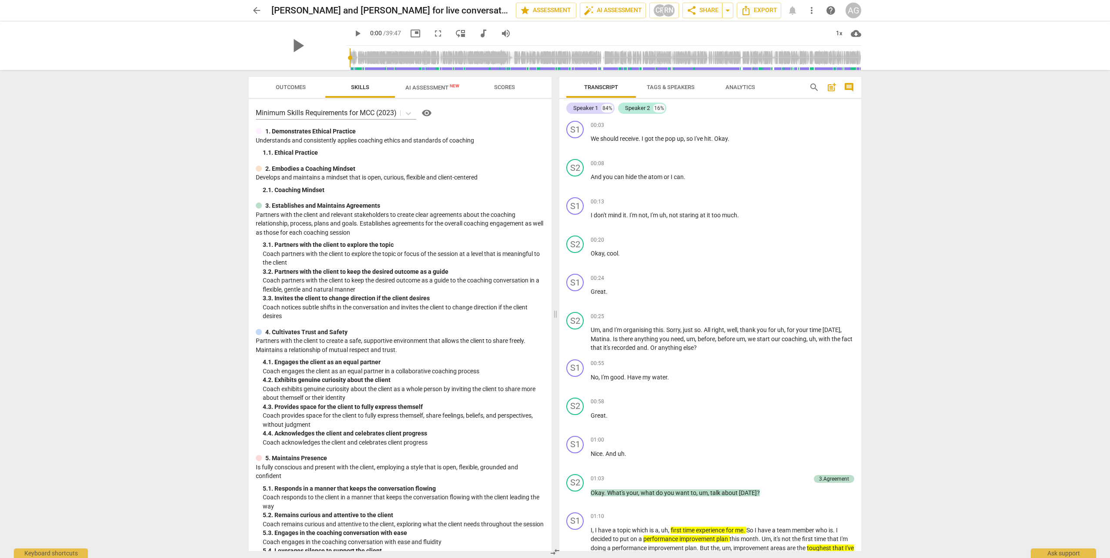
click at [193, 140] on div "arrow_back Anne G and Martina for live conversation edit star Assessment auto_f…" at bounding box center [555, 279] width 1110 height 558
click at [733, 86] on span "Analytics" at bounding box center [740, 87] width 30 height 7
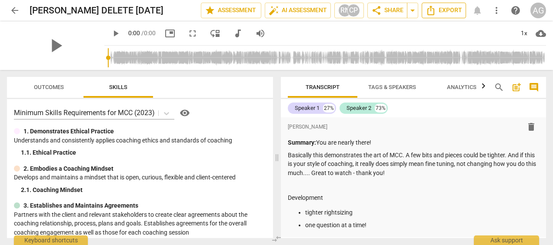
click at [442, 10] on span "Export" at bounding box center [444, 10] width 37 height 10
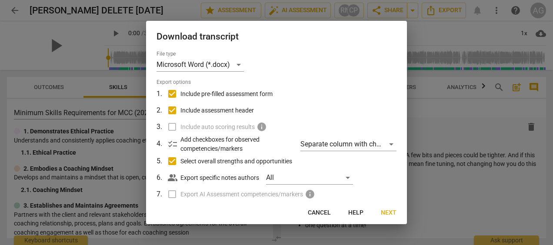
scroll to position [84, 0]
